Goal: Task Accomplishment & Management: Complete application form

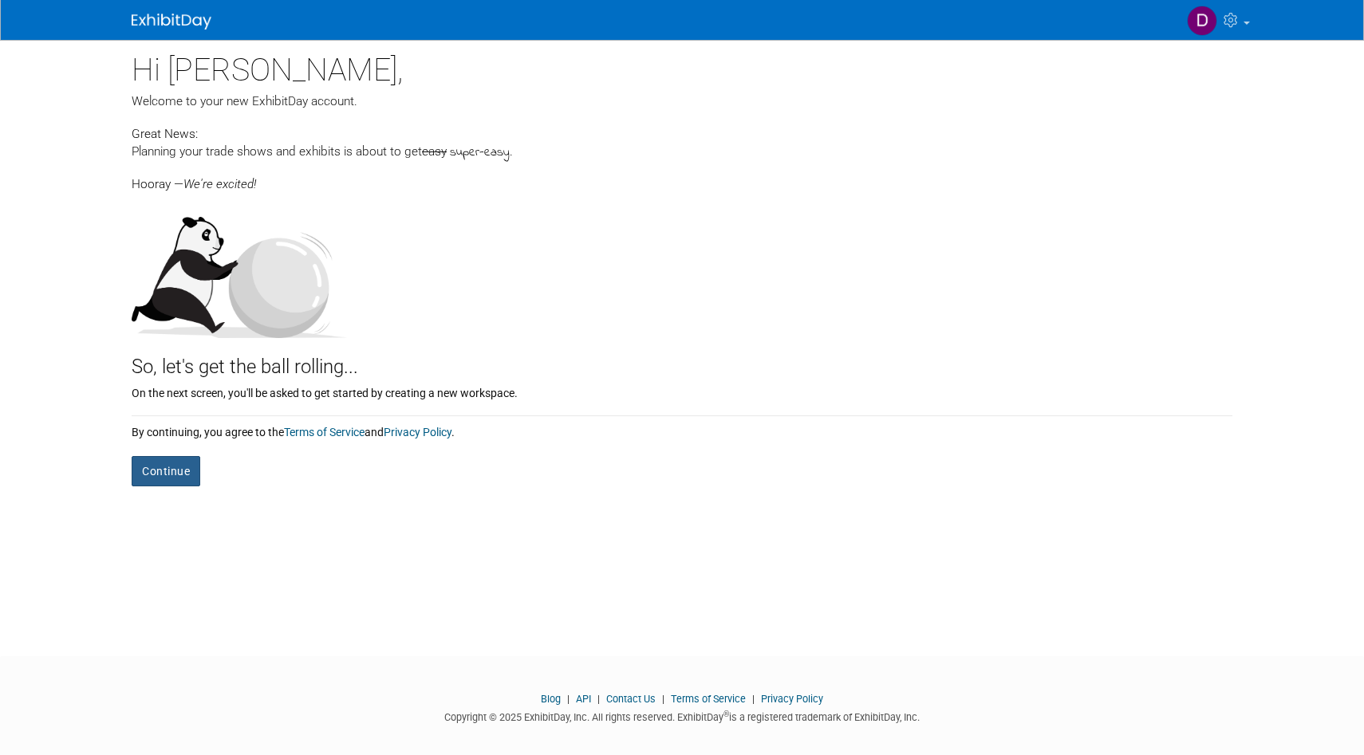
click at [174, 476] on button "Continue" at bounding box center [166, 471] width 69 height 30
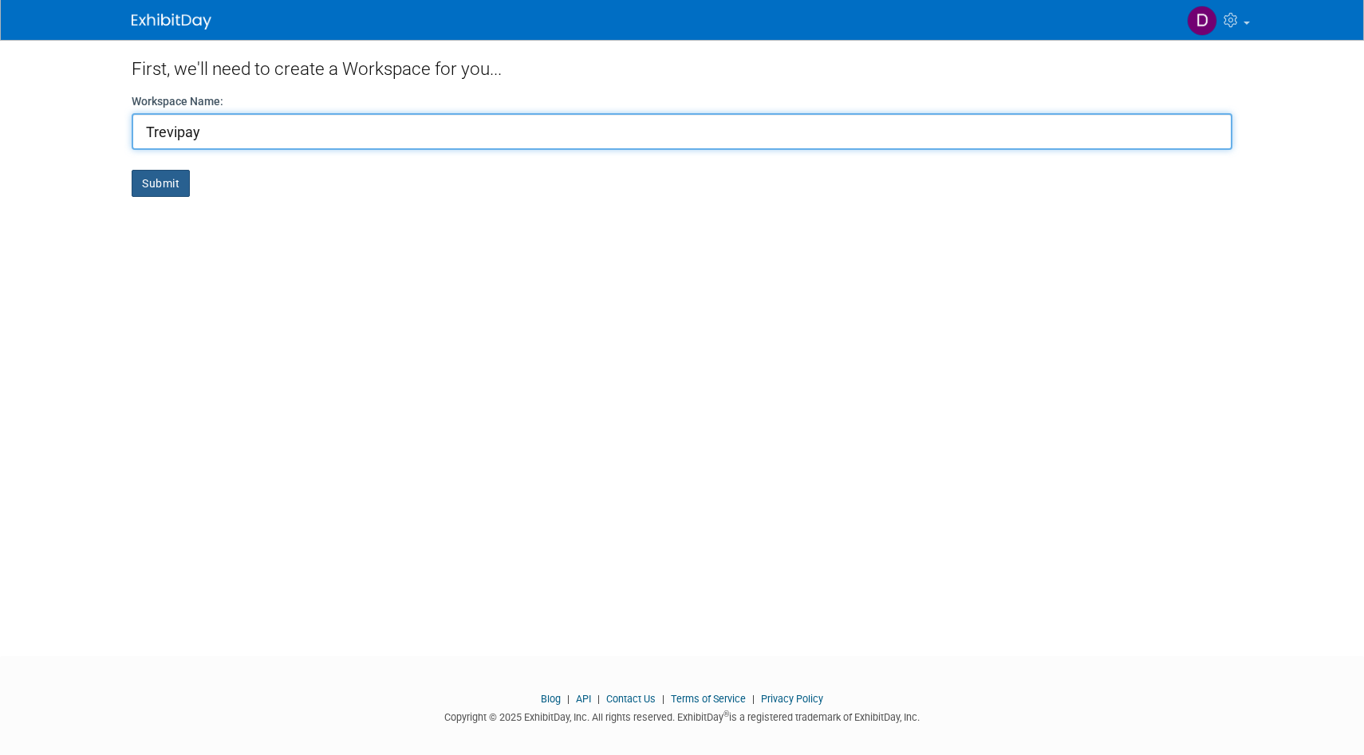
type input "Trevipay"
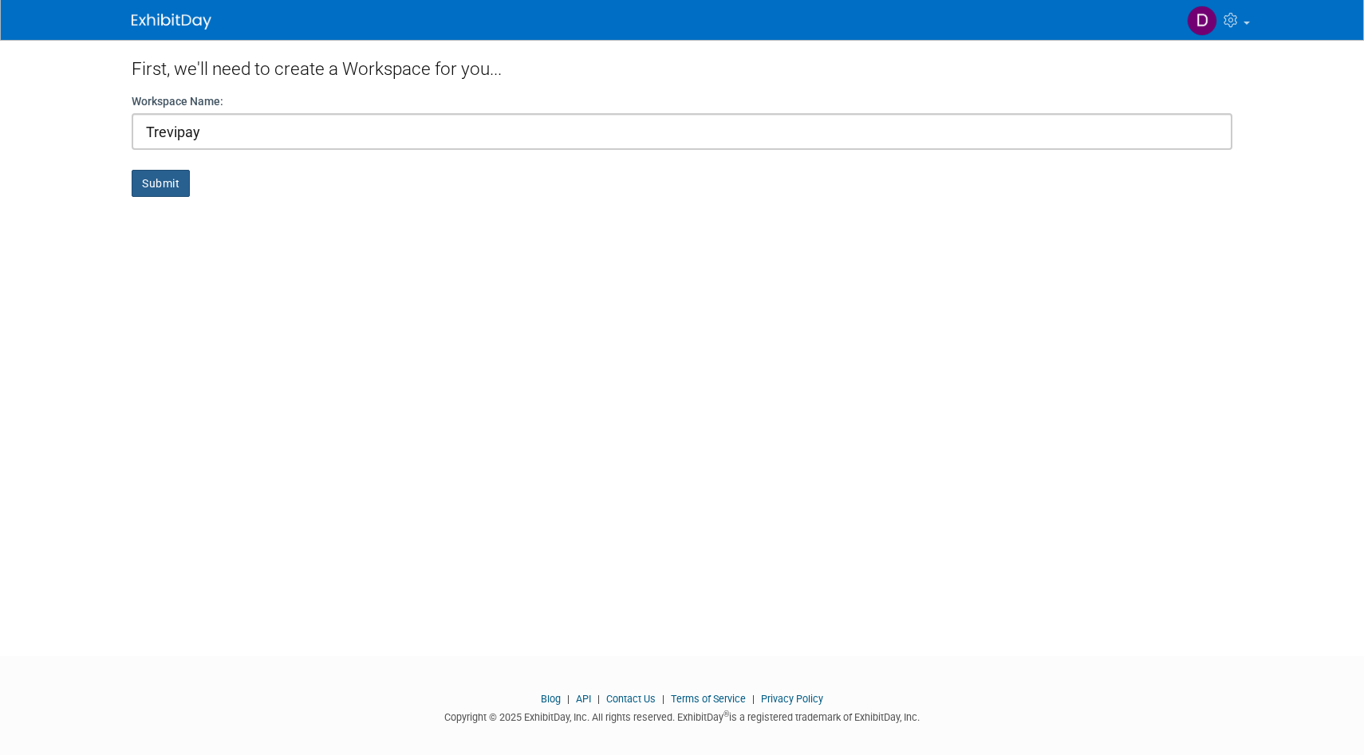
click at [160, 188] on button "Submit" at bounding box center [161, 183] width 58 height 27
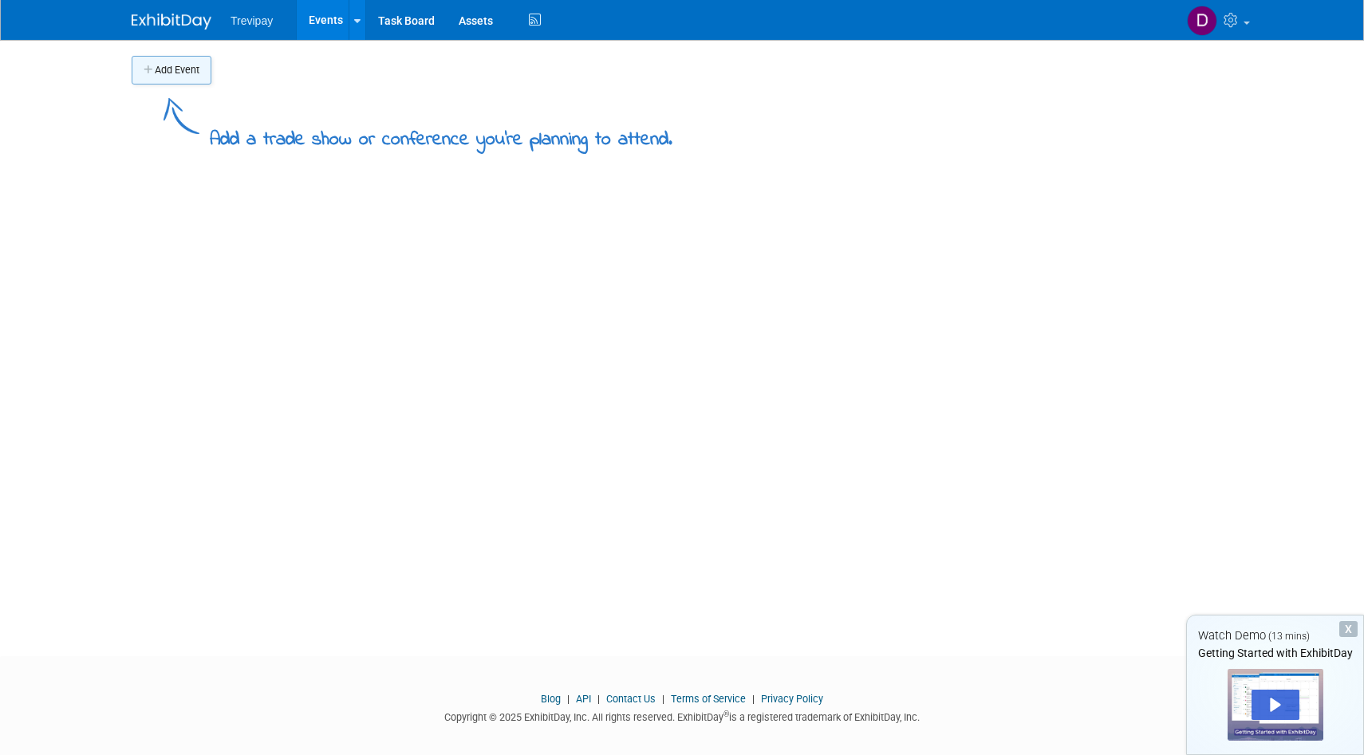
click at [177, 75] on button "Add Event" at bounding box center [172, 70] width 80 height 29
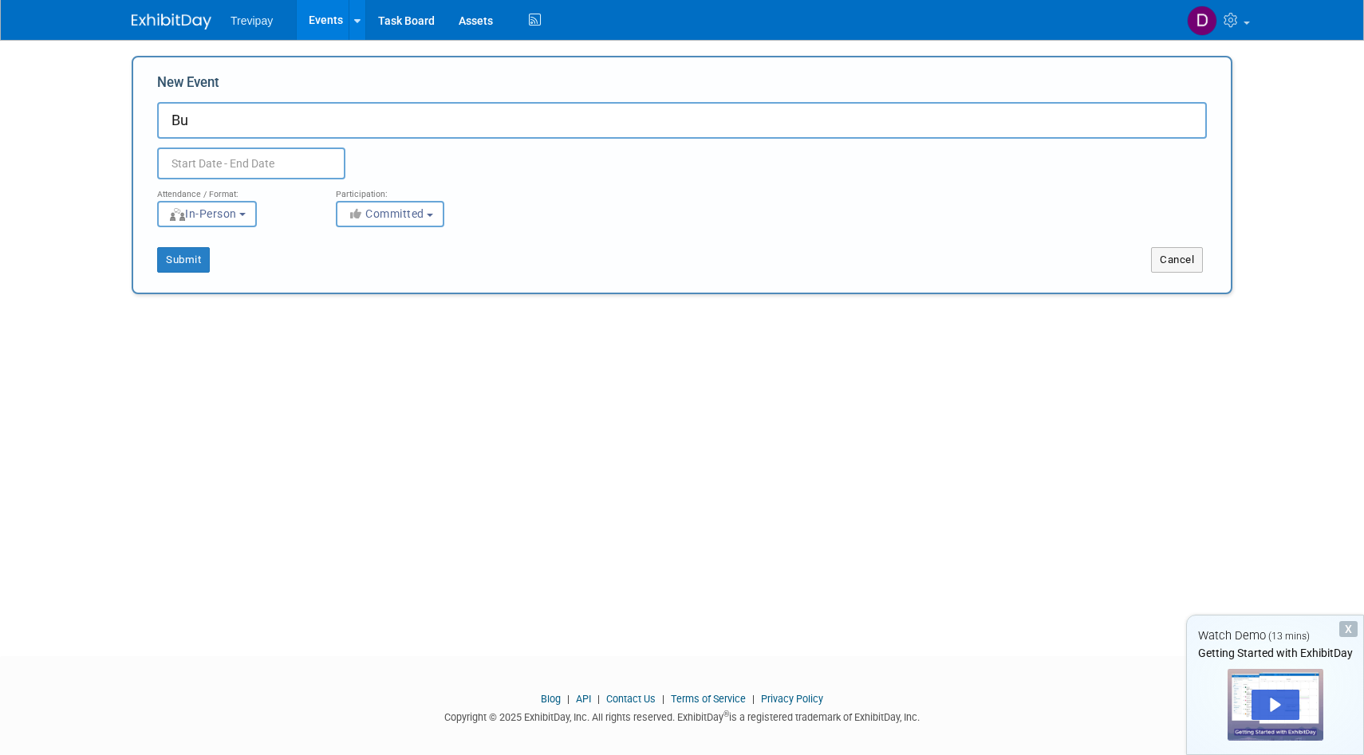
type input "B"
paste input "Business Transformation Europe Summit"
type input "Business Transformation Europe Summit"
click at [284, 159] on input "text" at bounding box center [251, 164] width 188 height 32
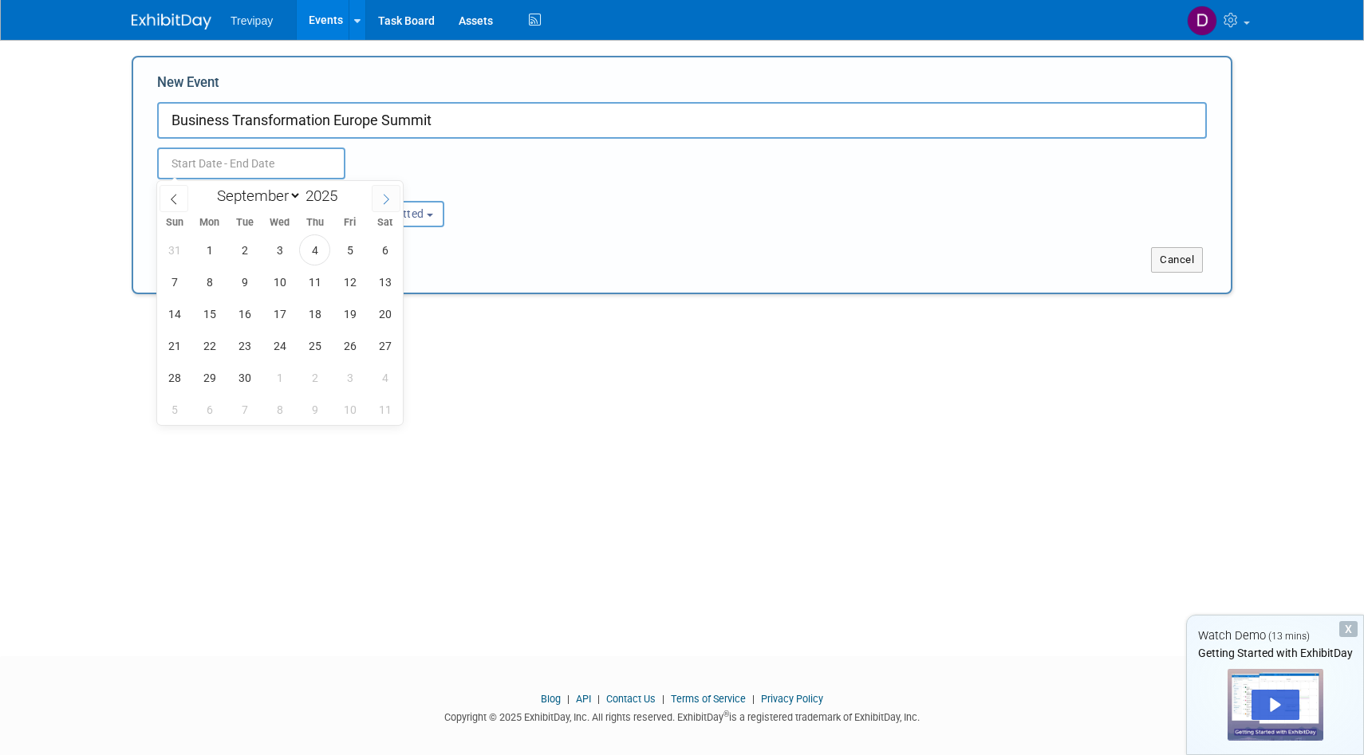
click at [387, 199] on icon at bounding box center [386, 199] width 11 height 11
select select "9"
click at [247, 381] on span "28" at bounding box center [244, 377] width 31 height 31
click at [319, 381] on span "30" at bounding box center [314, 377] width 31 height 31
type input "[DATE] to [DATE]"
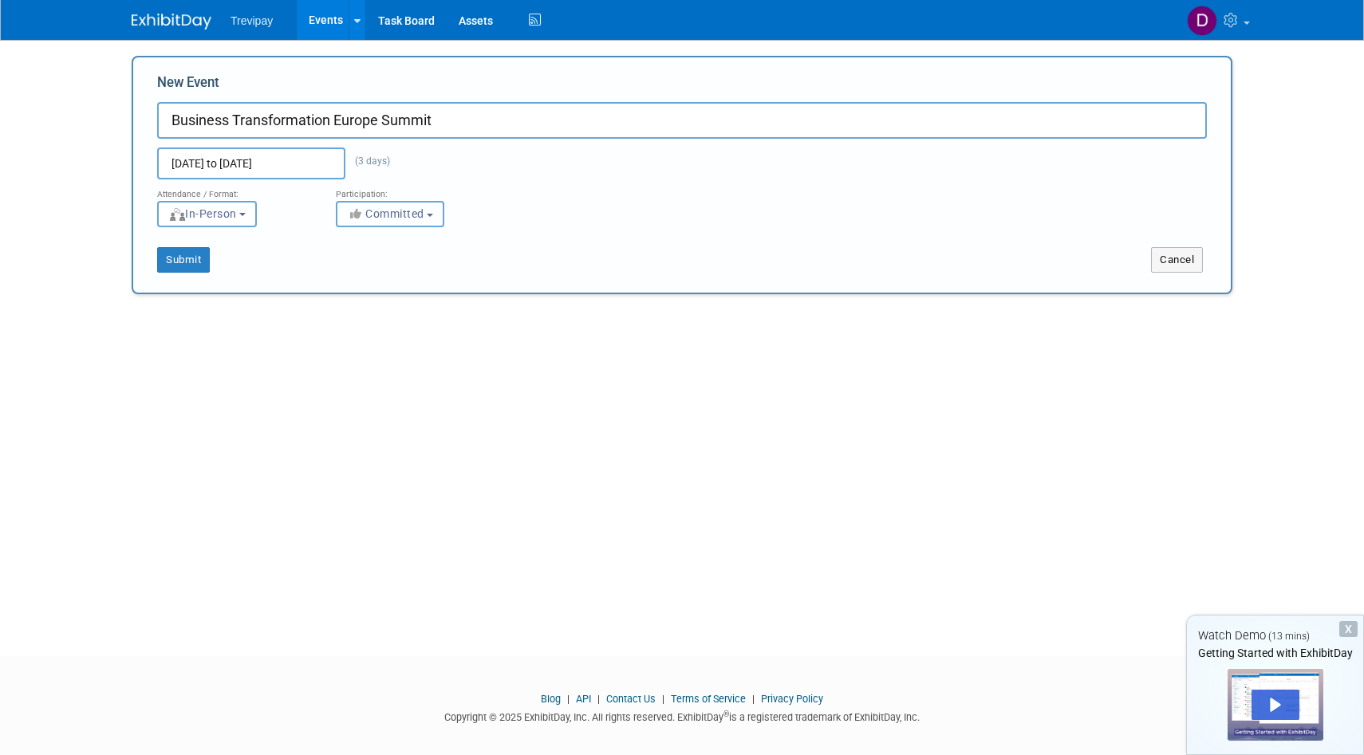
click at [430, 219] on button "Committed" at bounding box center [390, 214] width 108 height 26
click at [612, 203] on div "Attendance / Format: <img src="https://www.exhibitday.com/Images/Format-InPerso…" at bounding box center [682, 203] width 1074 height 48
click at [471, 119] on input "Business Transformation Europe Summit" at bounding box center [682, 120] width 1050 height 37
type input "Business Transformation Europe Summit in [GEOGRAPHIC_DATA]"
click at [198, 251] on button "Submit" at bounding box center [183, 260] width 53 height 26
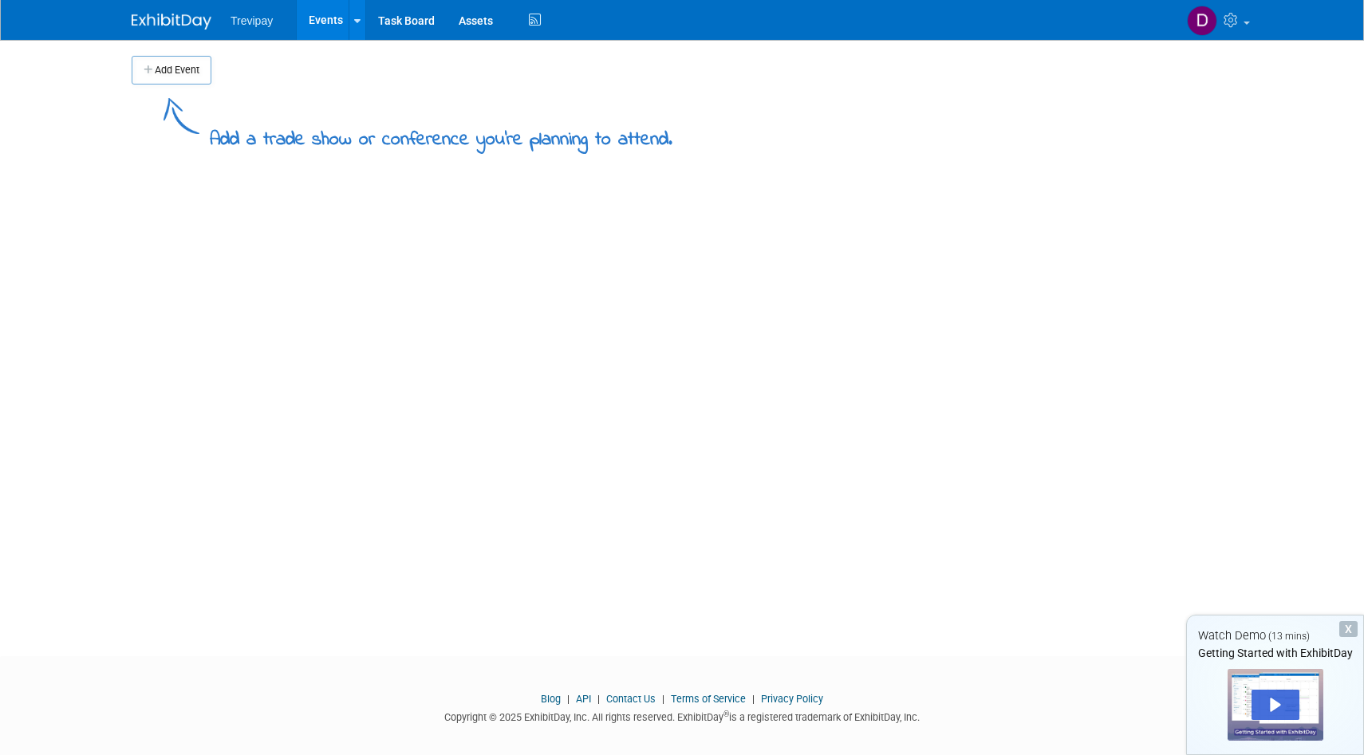
click at [250, 27] on ul "Trevipay Events Add Event Bulk Upload Events Shareable Event Boards Task Board …" at bounding box center [388, 20] width 314 height 40
click at [408, 26] on link "Task Board" at bounding box center [406, 20] width 81 height 40
